Goal: Task Accomplishment & Management: Use online tool/utility

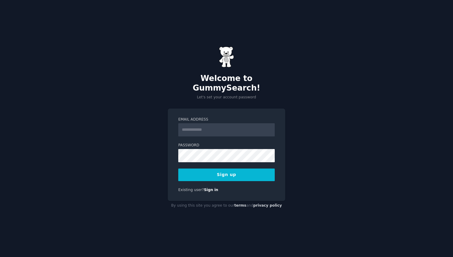
click at [211, 123] on input "Email Address" at bounding box center [226, 129] width 96 height 13
type input "**********"
click at [251, 168] on button "Sign up" at bounding box center [226, 174] width 96 height 13
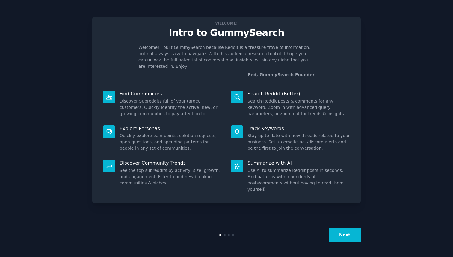
click at [352, 230] on button "Next" at bounding box center [344, 234] width 32 height 15
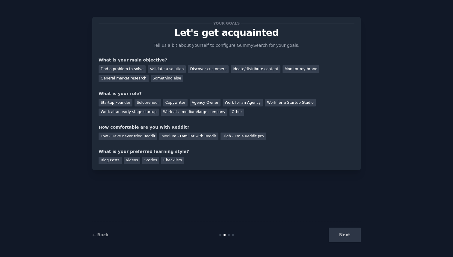
click at [352, 236] on div "Next" at bounding box center [316, 234] width 90 height 15
click at [344, 236] on div "Next" at bounding box center [316, 234] width 90 height 15
click at [352, 236] on div "Next" at bounding box center [316, 234] width 90 height 15
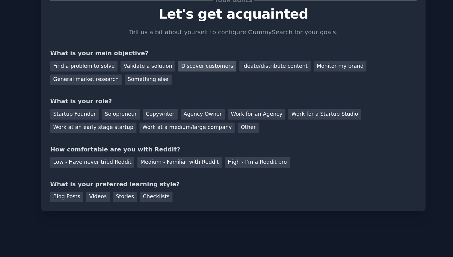
click at [202, 69] on div "Discover customers" at bounding box center [208, 68] width 40 height 7
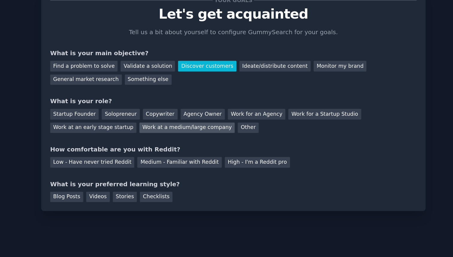
click at [212, 115] on div "Work at a medium/large company" at bounding box center [194, 111] width 66 height 7
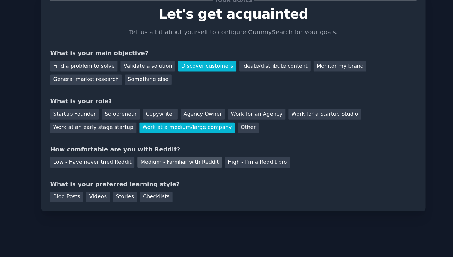
click at [173, 136] on div "Medium - Familiar with Reddit" at bounding box center [188, 135] width 59 height 7
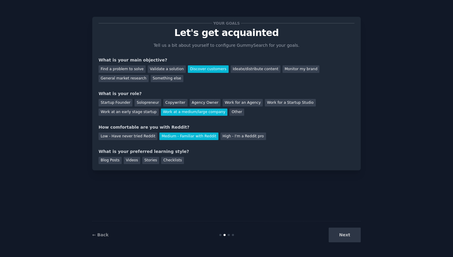
click at [336, 232] on div "Next" at bounding box center [316, 234] width 90 height 15
click at [135, 159] on div "Videos" at bounding box center [132, 160] width 16 height 7
click at [172, 160] on div "Checklists" at bounding box center [172, 160] width 23 height 7
click at [341, 236] on button "Next" at bounding box center [344, 234] width 32 height 15
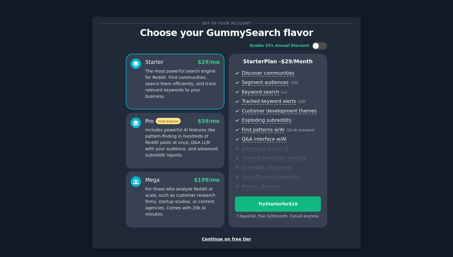
click at [237, 239] on div "Continue on free tier" at bounding box center [227, 239] width 256 height 6
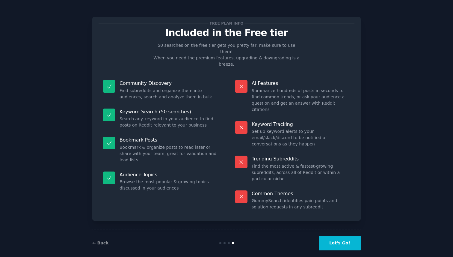
click at [356, 237] on button "Let's Go!" at bounding box center [340, 242] width 42 height 15
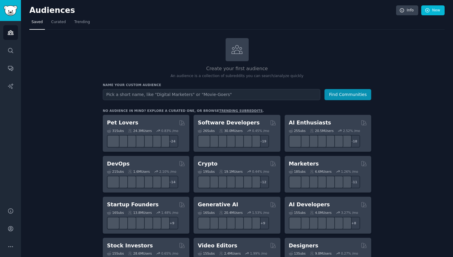
click at [286, 95] on input "text" at bounding box center [211, 94] width 217 height 11
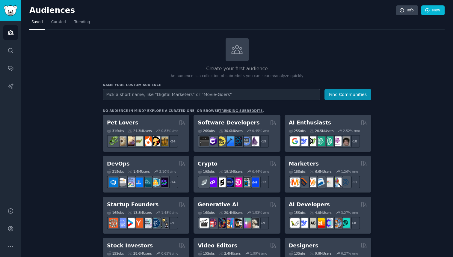
click at [284, 89] on input "text" at bounding box center [211, 94] width 217 height 11
type input "learning English"
click at [324, 89] on button "Find Communities" at bounding box center [347, 94] width 47 height 11
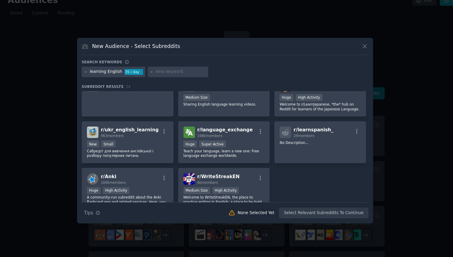
scroll to position [139, 0]
